Goal: Task Accomplishment & Management: Manage account settings

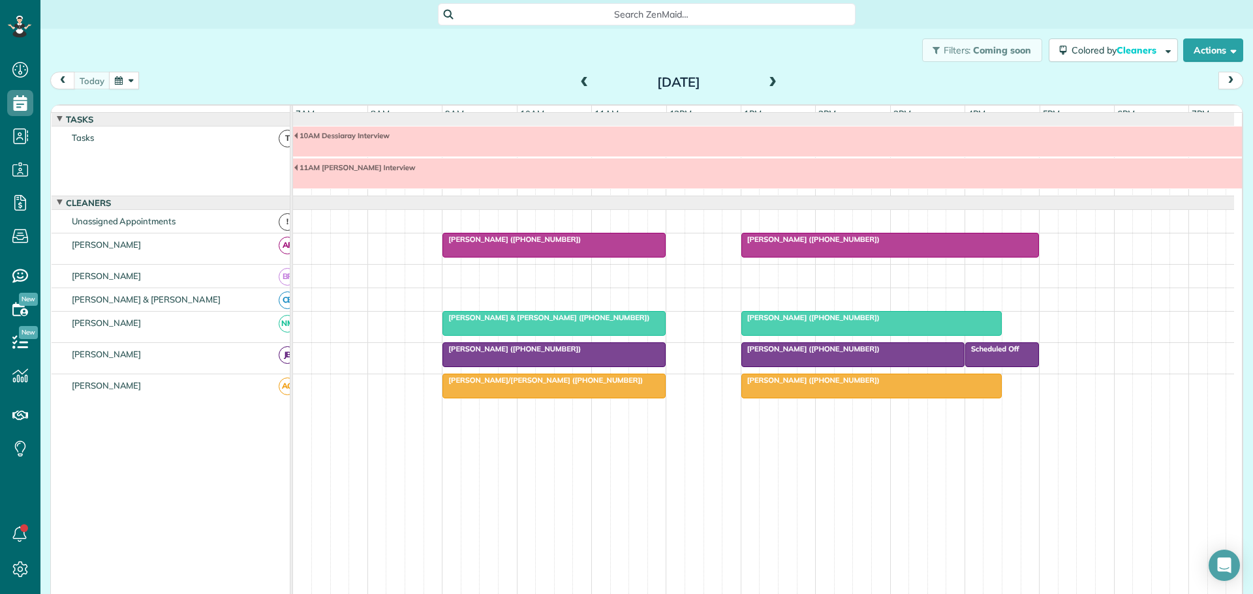
scroll to position [10, 0]
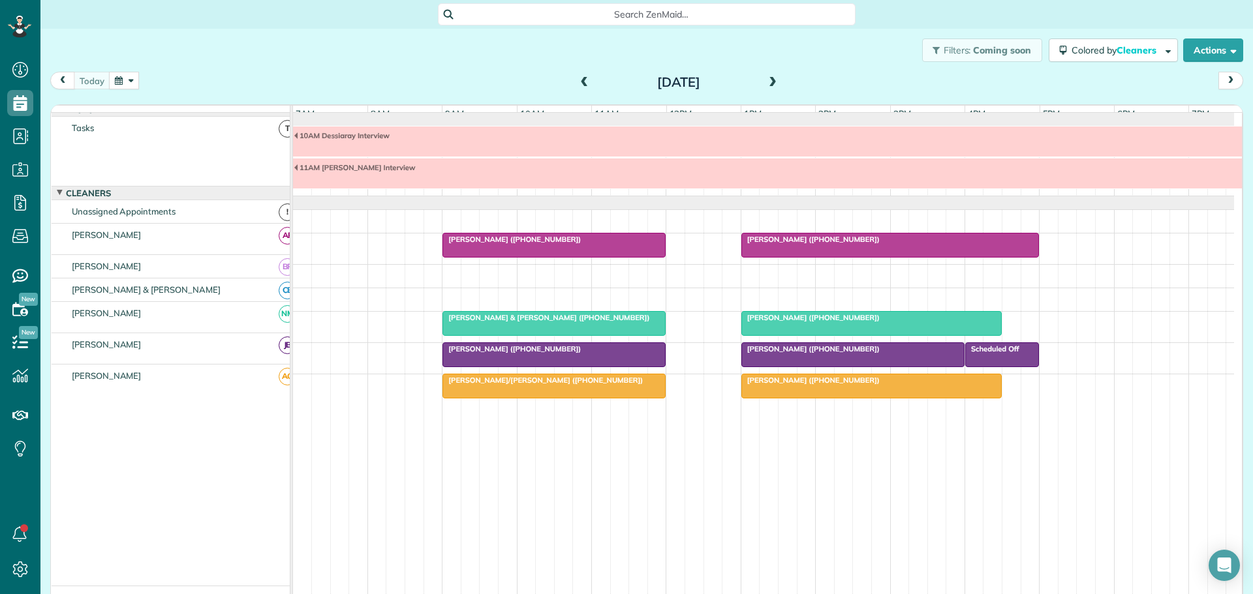
click at [390, 67] on div "Filters: Coming soon Colored by Cleaners Color by Cleaner Color by Team Color b…" at bounding box center [646, 50] width 1212 height 43
click at [767, 82] on span at bounding box center [772, 83] width 14 height 12
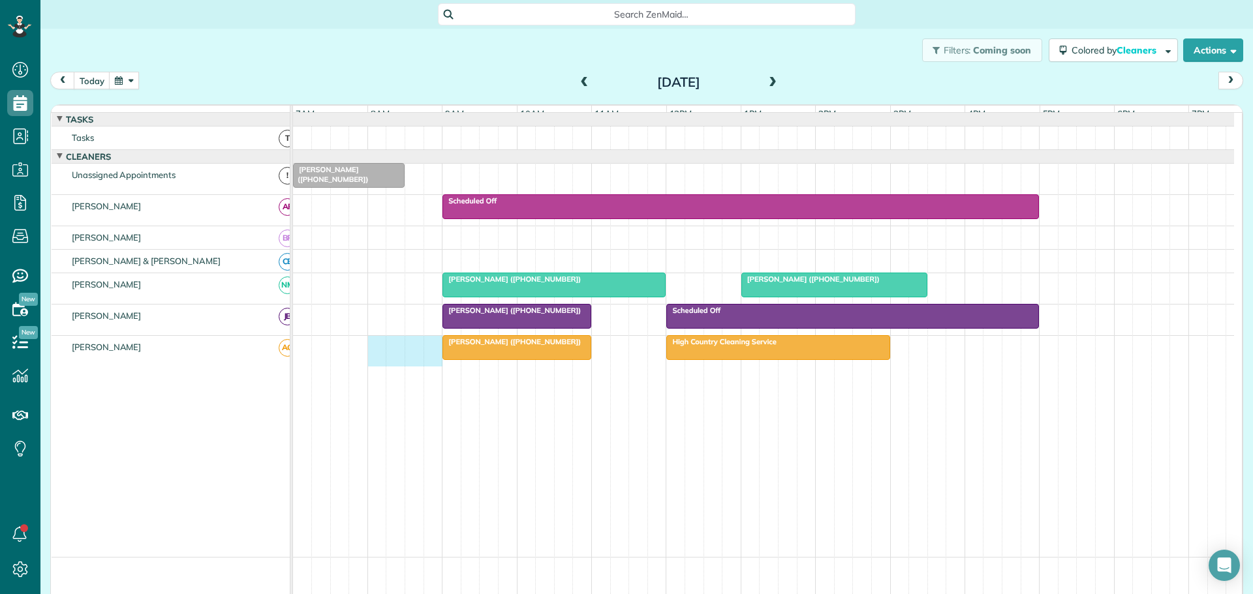
drag, startPoint x: 369, startPoint y: 356, endPoint x: 425, endPoint y: 356, distance: 56.1
click at [425, 356] on div "[PERSON_NAME] ([PHONE_NUMBER]) High Country Cleaning Service" at bounding box center [763, 351] width 941 height 31
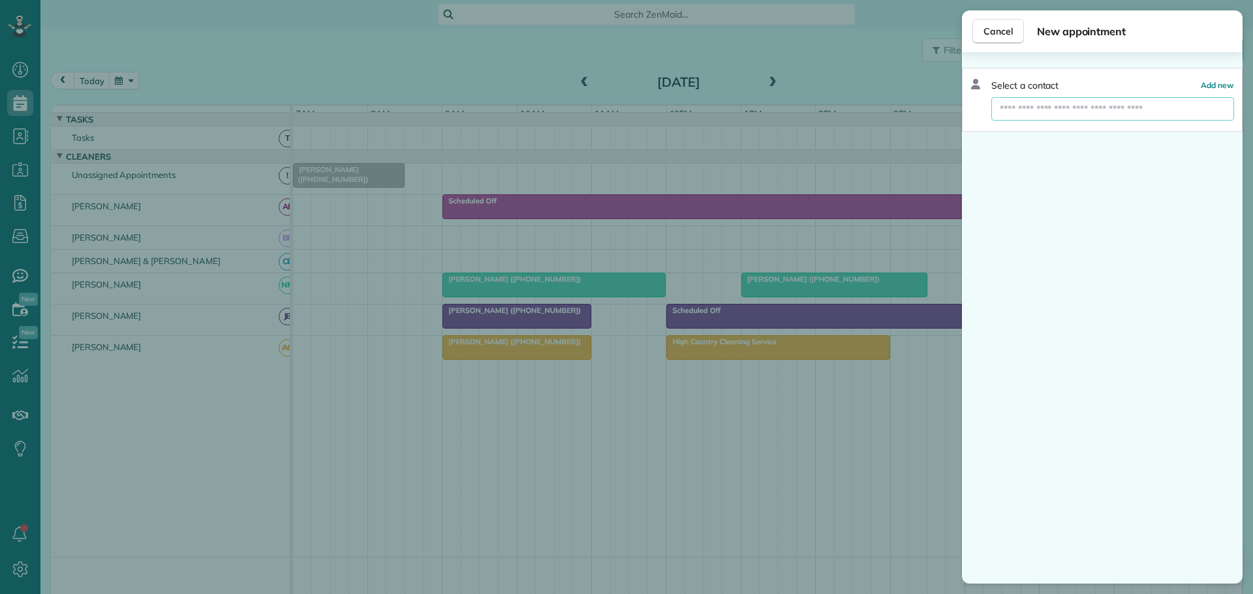
click at [1085, 110] on input "text" at bounding box center [1112, 108] width 243 height 23
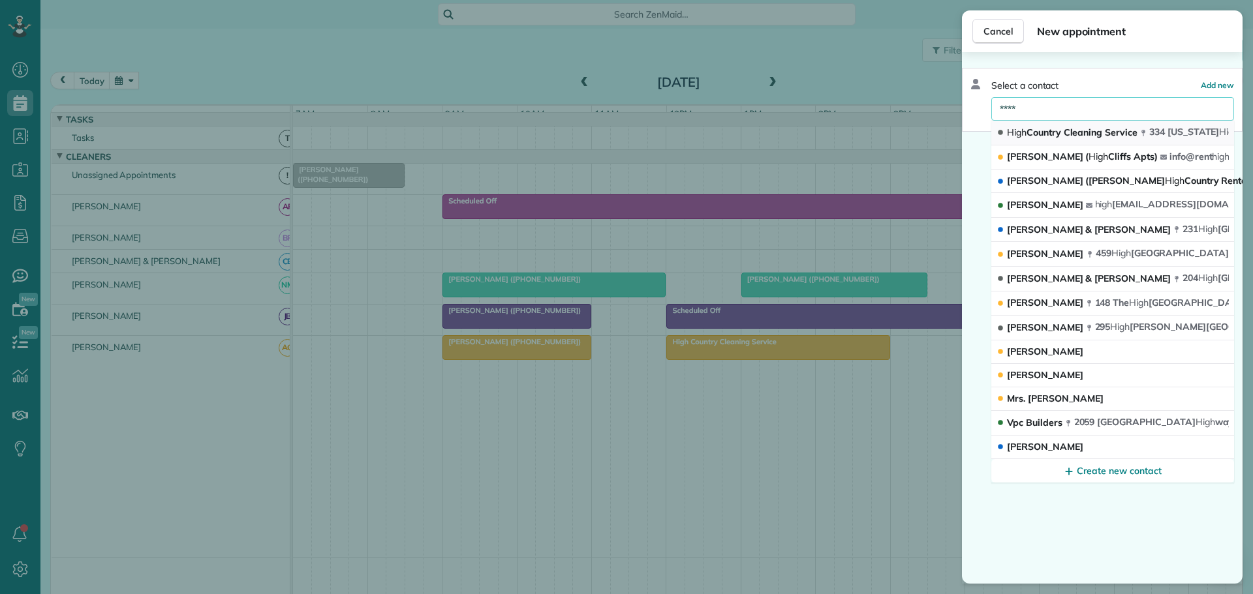
type input "****"
click at [1074, 137] on span "High Country Cleaning Service" at bounding box center [1072, 133] width 131 height 12
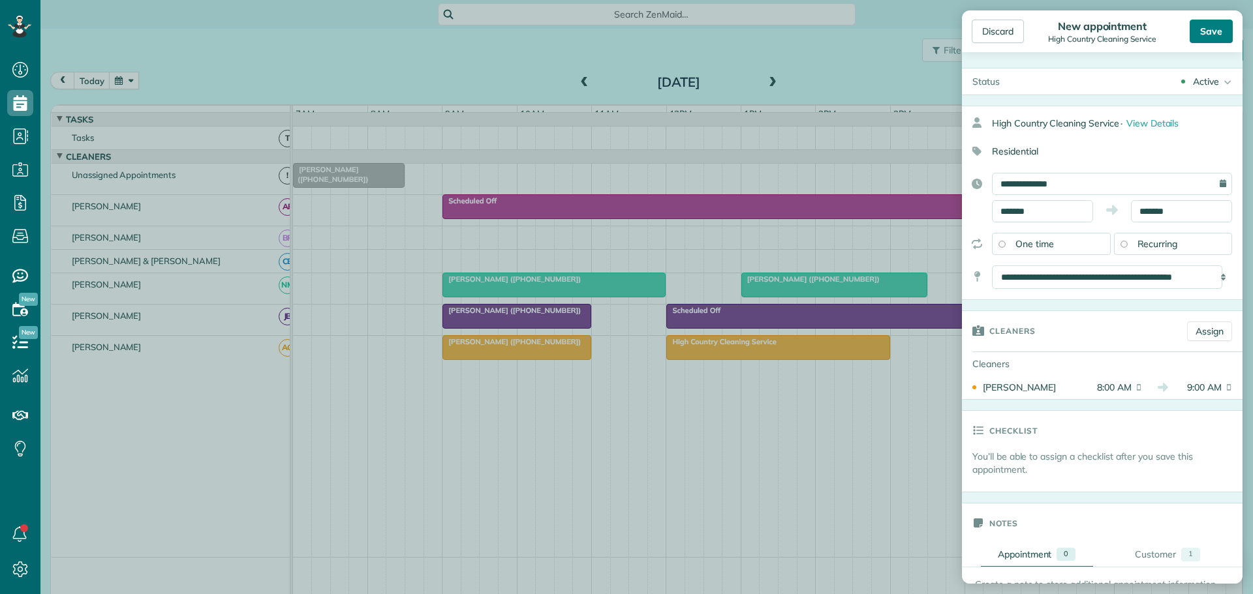
click at [1216, 30] on div "Save" at bounding box center [1211, 31] width 43 height 23
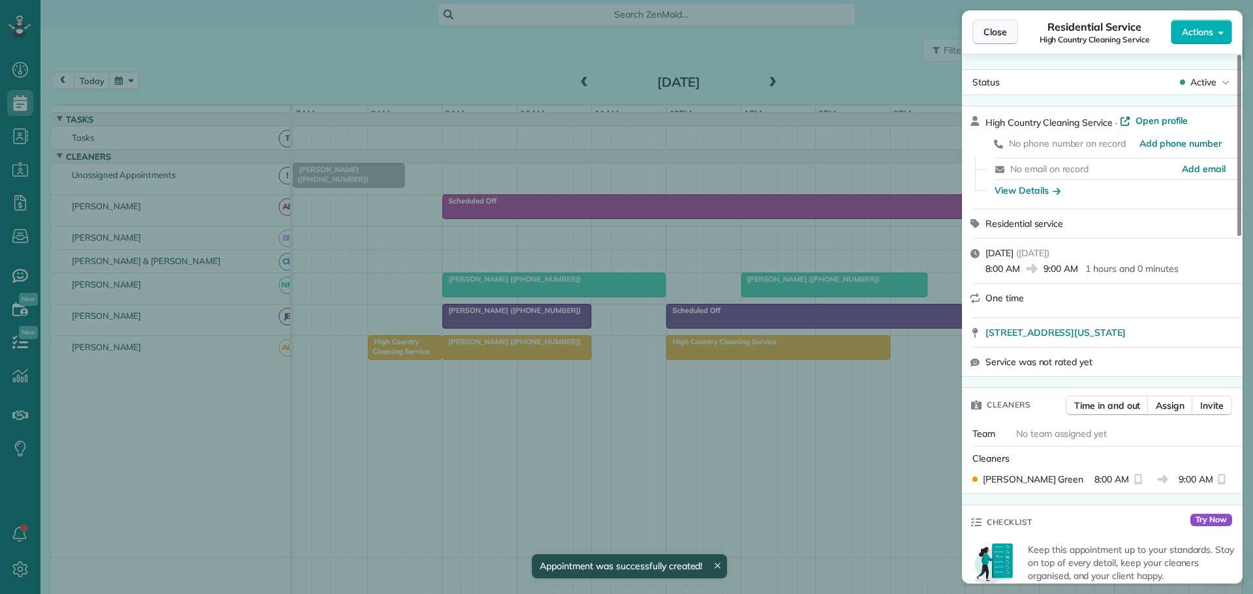
click at [989, 27] on span "Close" at bounding box center [994, 31] width 23 height 13
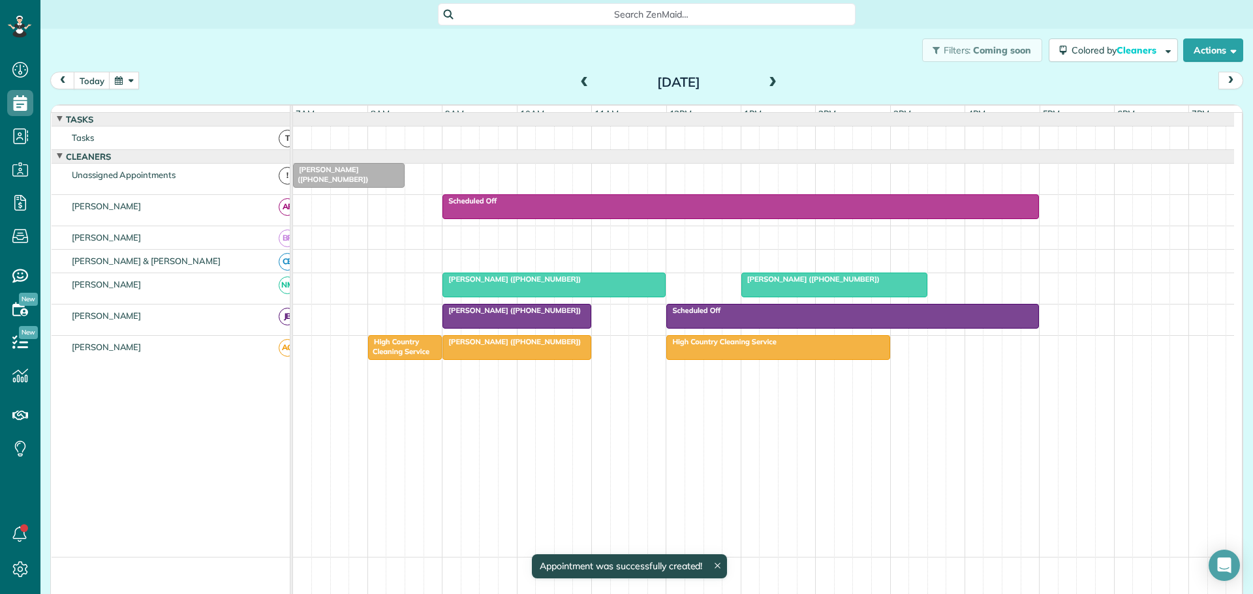
click at [765, 82] on span at bounding box center [772, 83] width 14 height 12
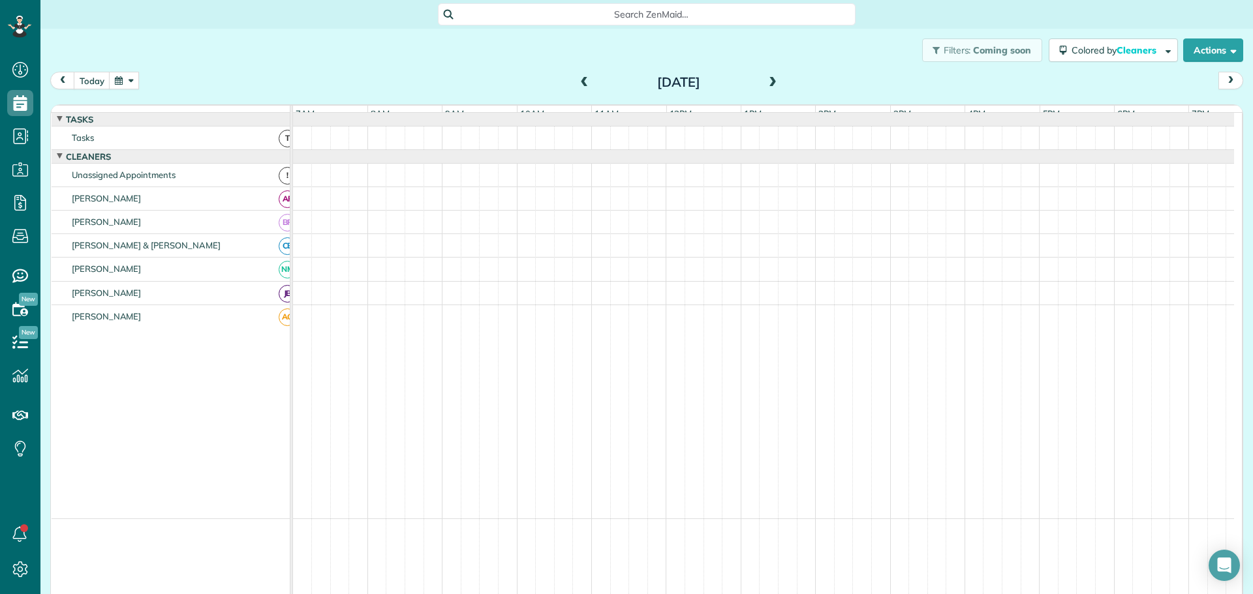
click at [766, 80] on span at bounding box center [772, 83] width 14 height 12
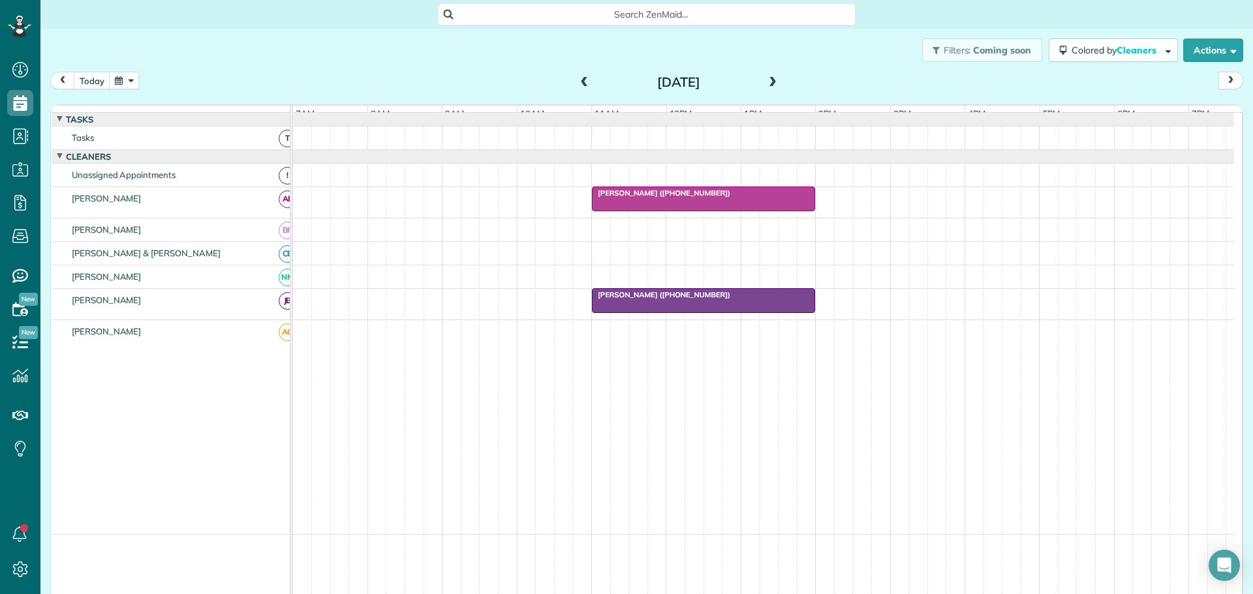
click at [766, 80] on span at bounding box center [772, 83] width 14 height 12
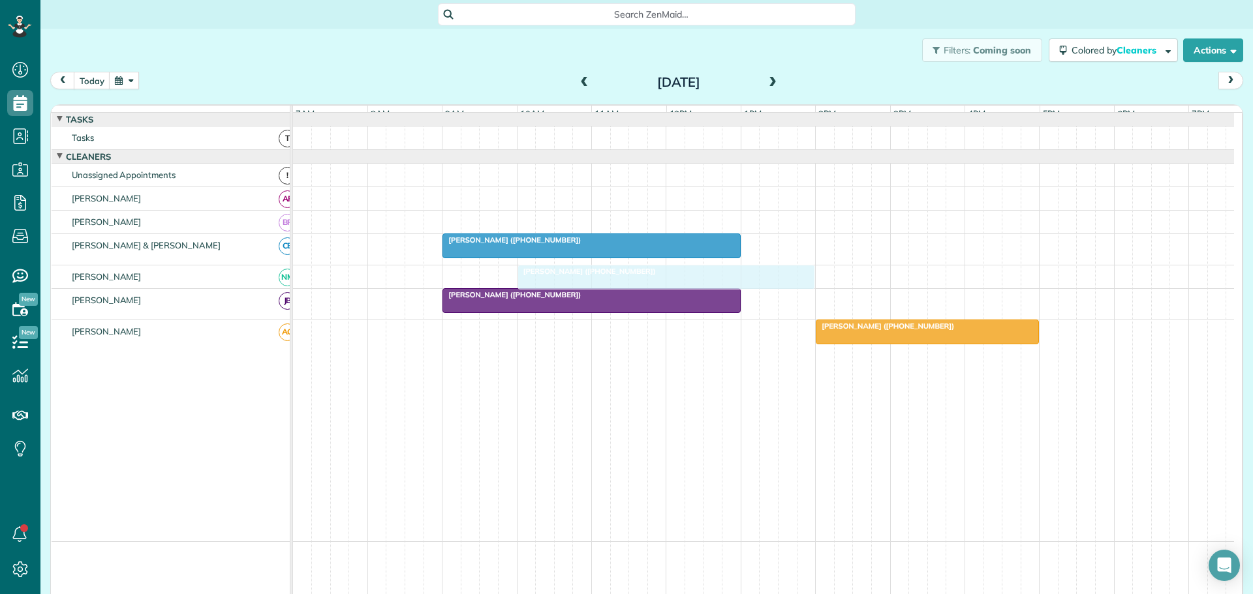
drag, startPoint x: 492, startPoint y: 335, endPoint x: 566, endPoint y: 286, distance: 88.7
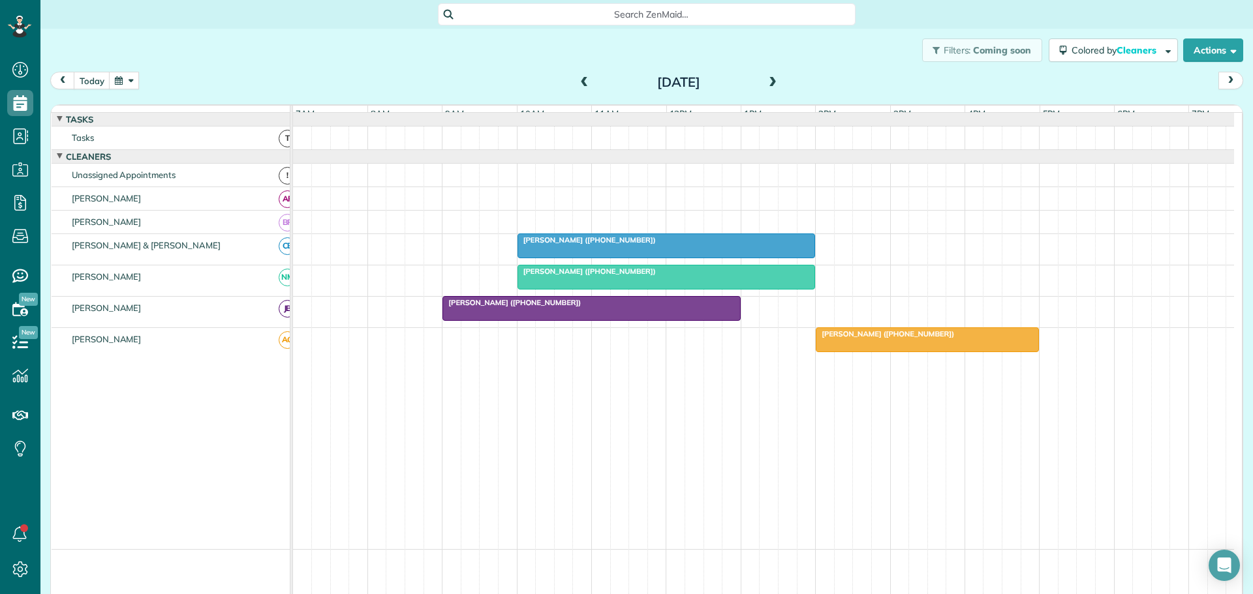
click at [767, 78] on span at bounding box center [772, 83] width 14 height 12
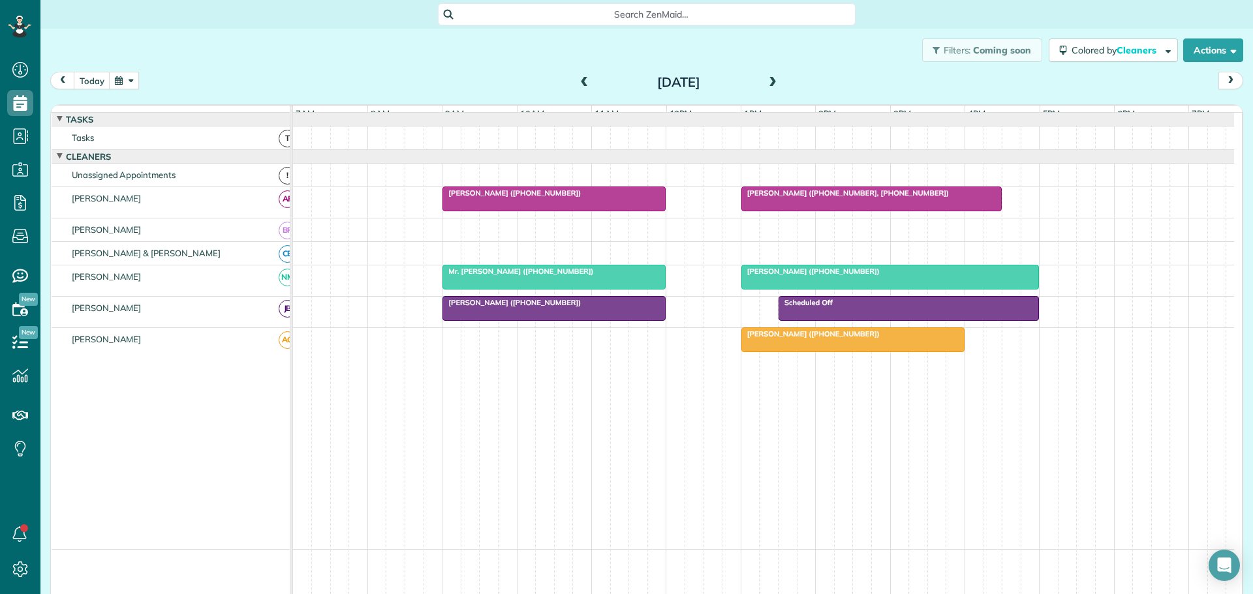
click at [770, 84] on span at bounding box center [772, 83] width 14 height 12
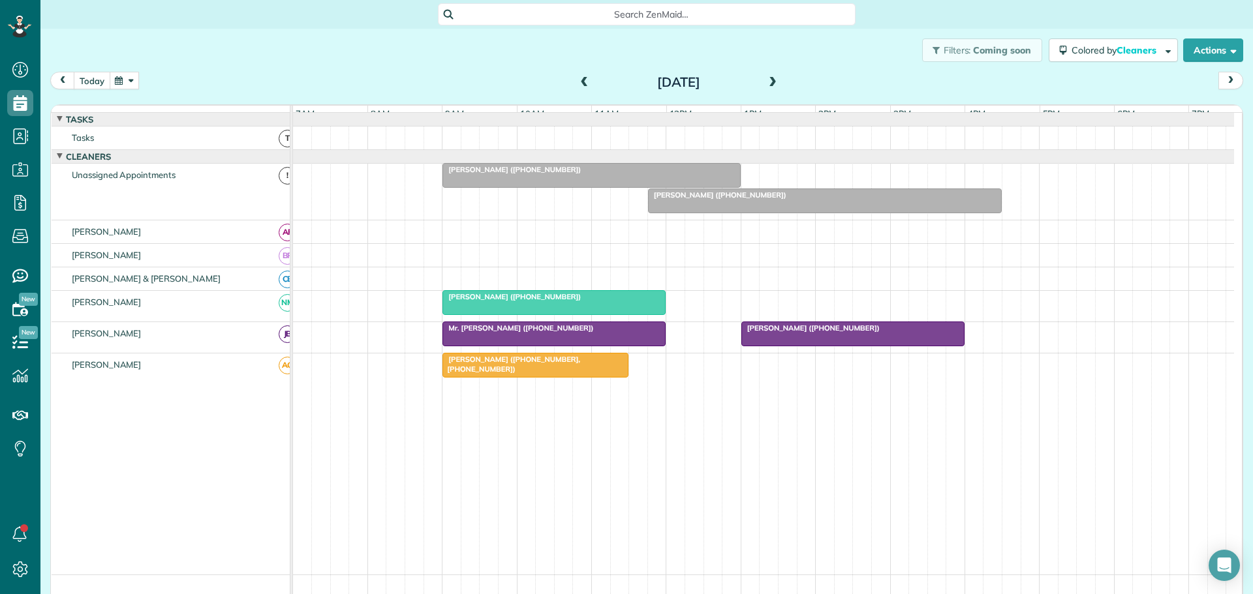
click at [85, 84] on button "today" at bounding box center [92, 81] width 37 height 18
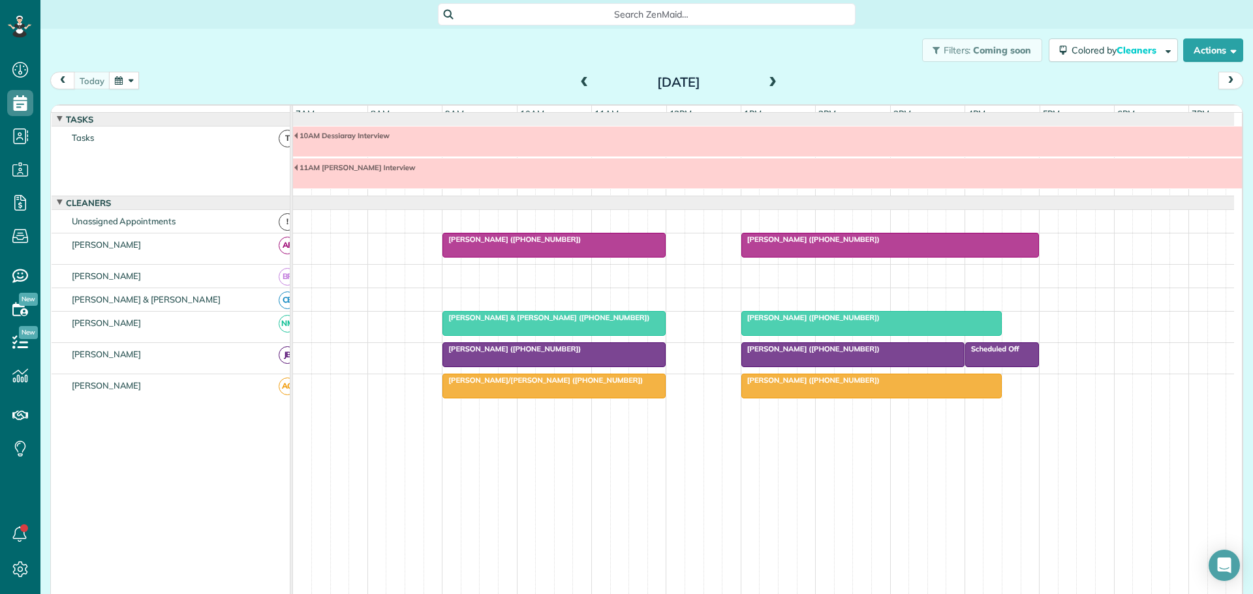
scroll to position [10, 0]
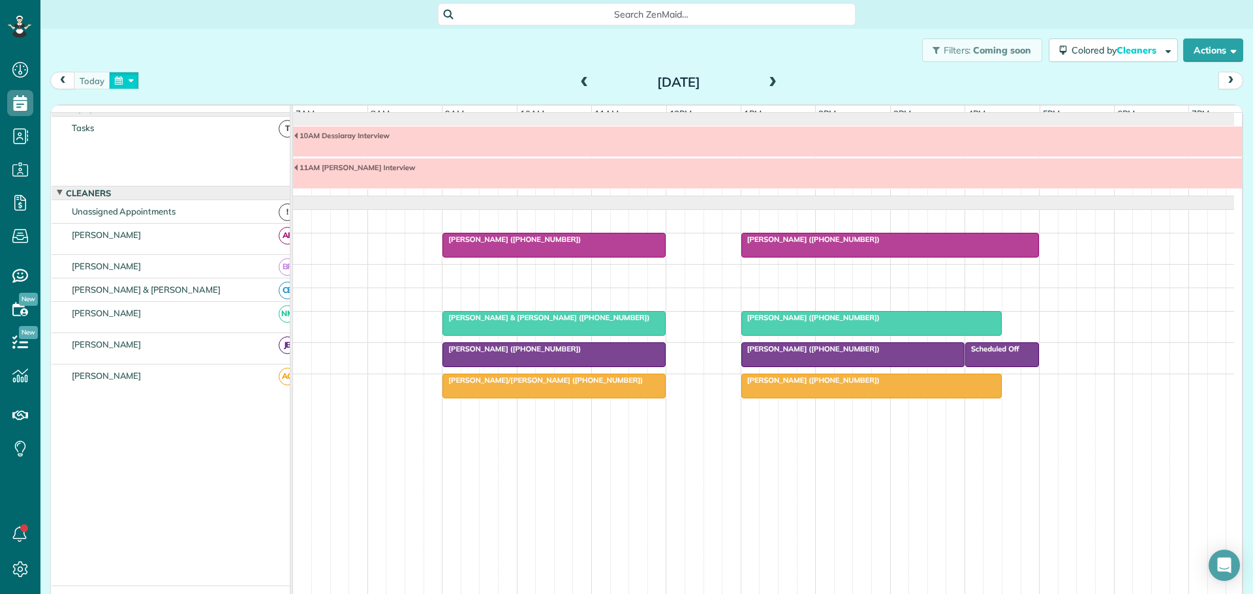
click at [126, 84] on button "button" at bounding box center [124, 81] width 30 height 18
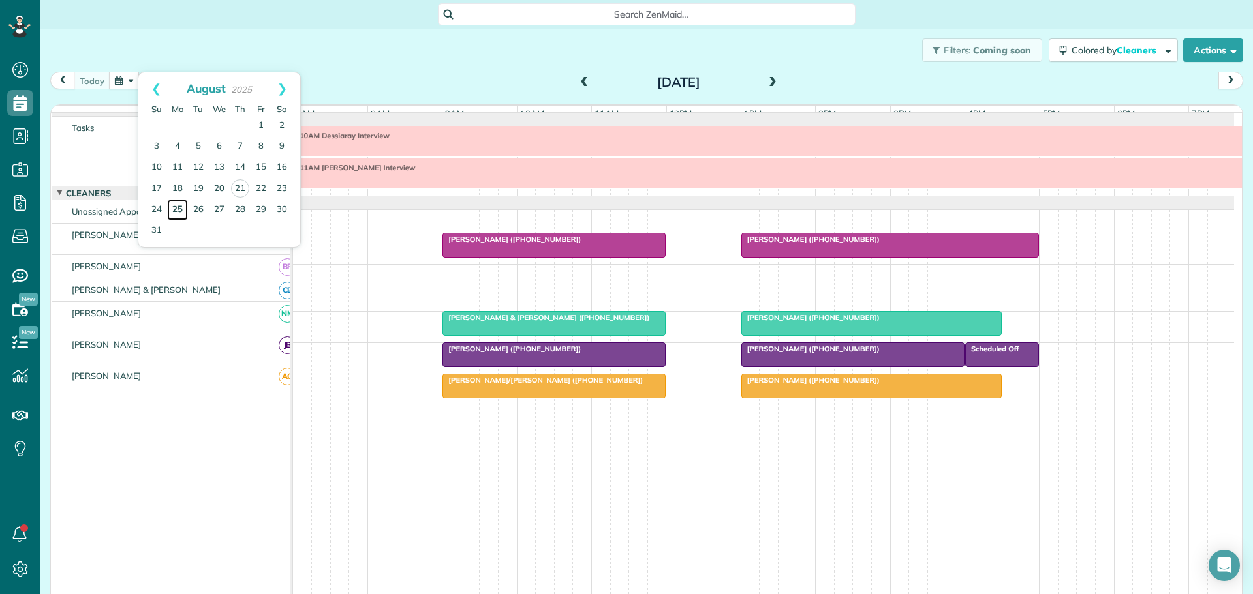
click at [175, 211] on link "25" at bounding box center [177, 210] width 21 height 21
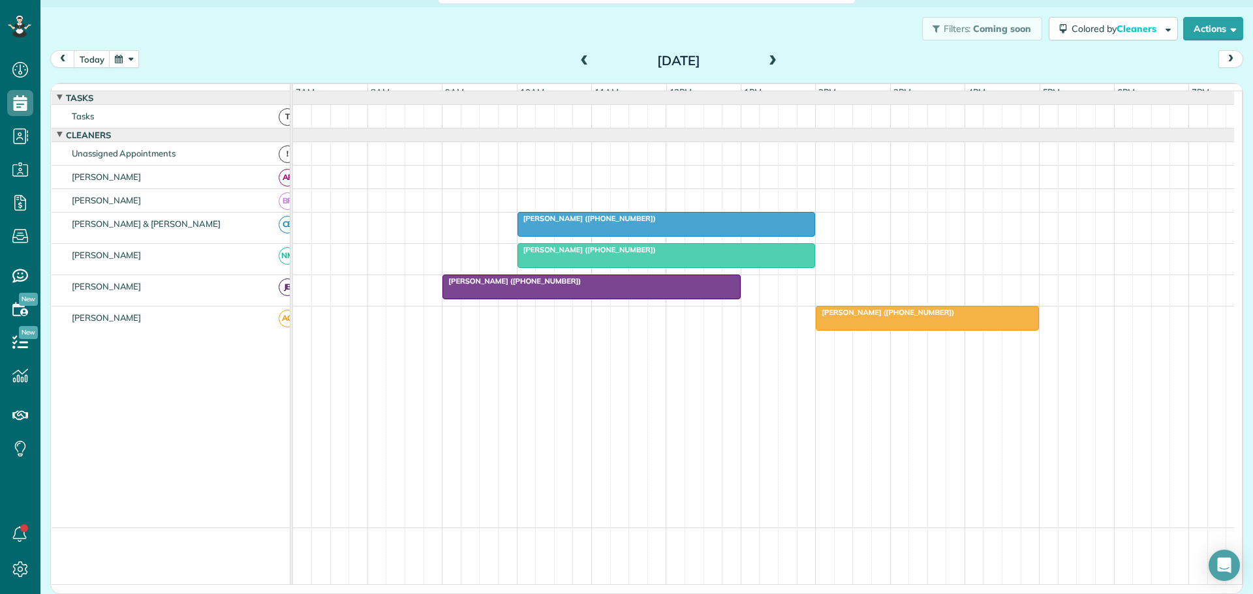
scroll to position [0, 0]
